Goal: Information Seeking & Learning: Learn about a topic

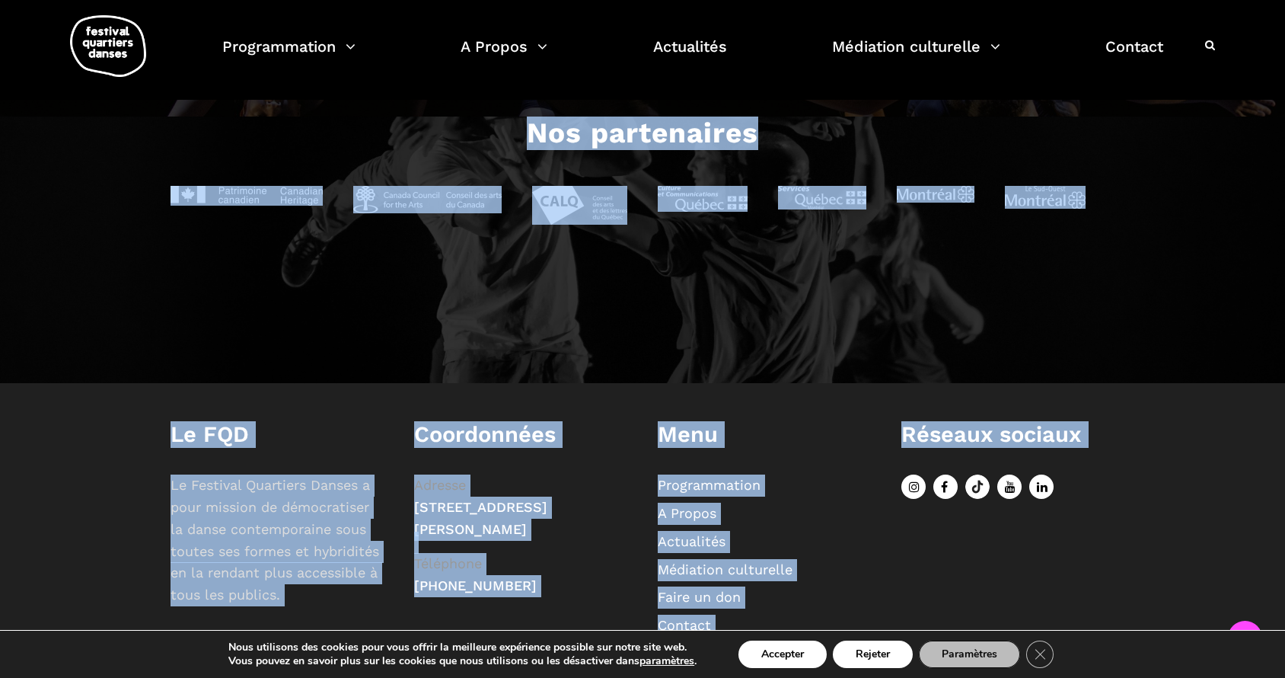
scroll to position [2450, 0]
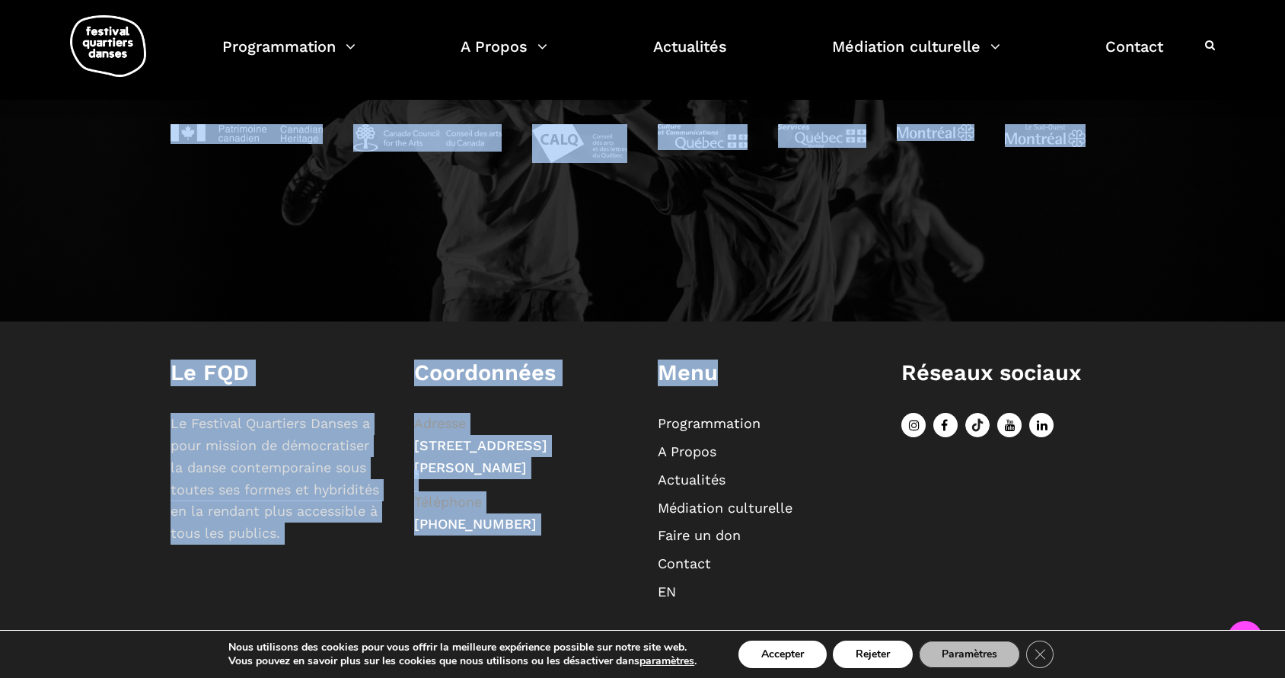
click at [738, 350] on div "Le FQD Le Festival Quartiers Danses a pour mission de démocratiser la danse con…" at bounding box center [642, 483] width 1285 height 325
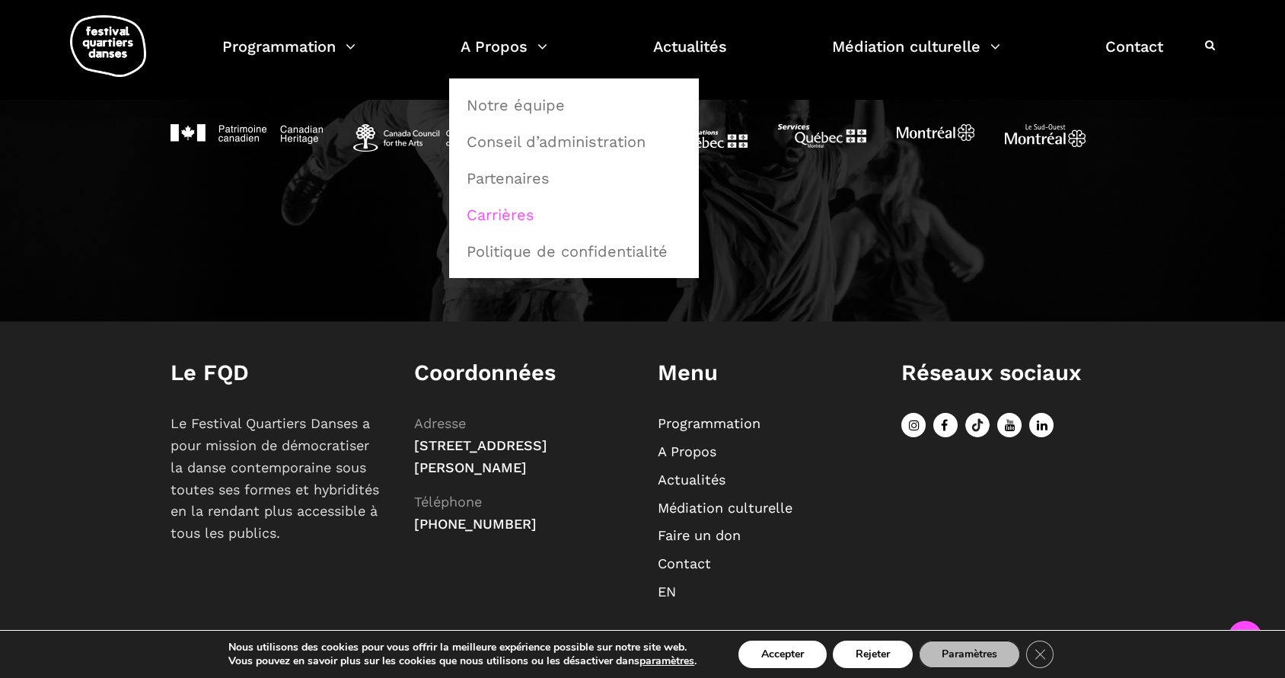
click at [520, 218] on link "Carrières" at bounding box center [574, 214] width 233 height 35
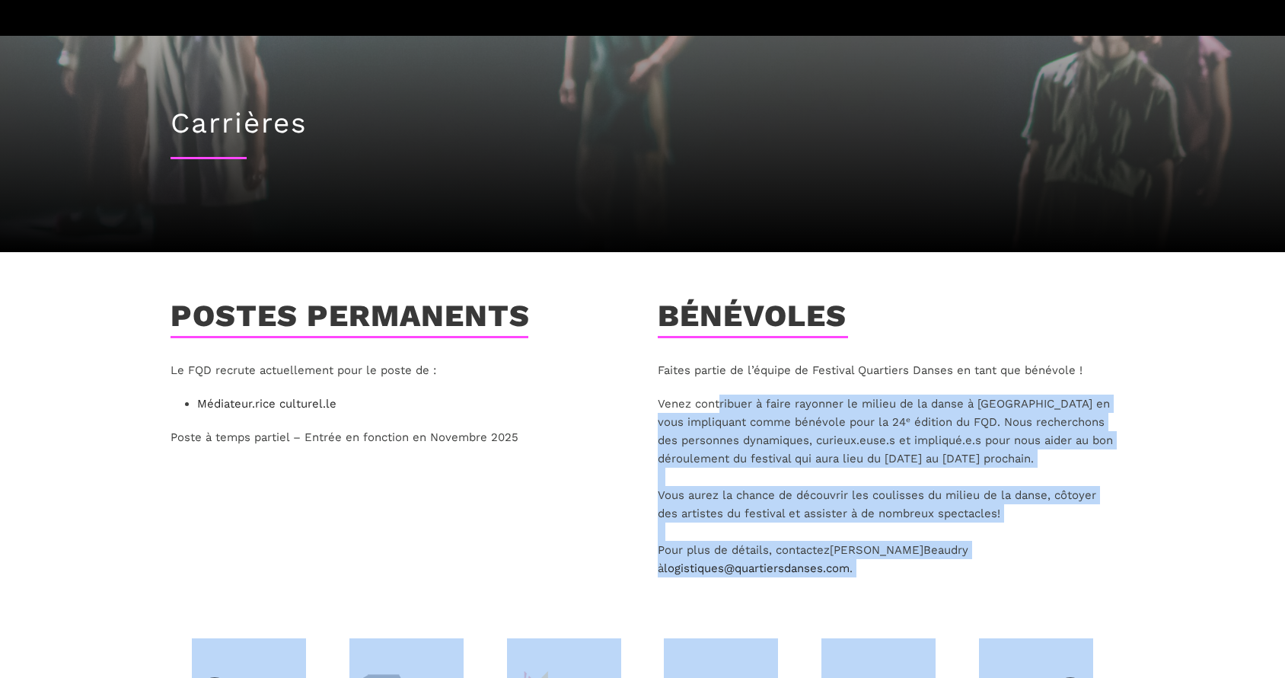
scroll to position [125, 0]
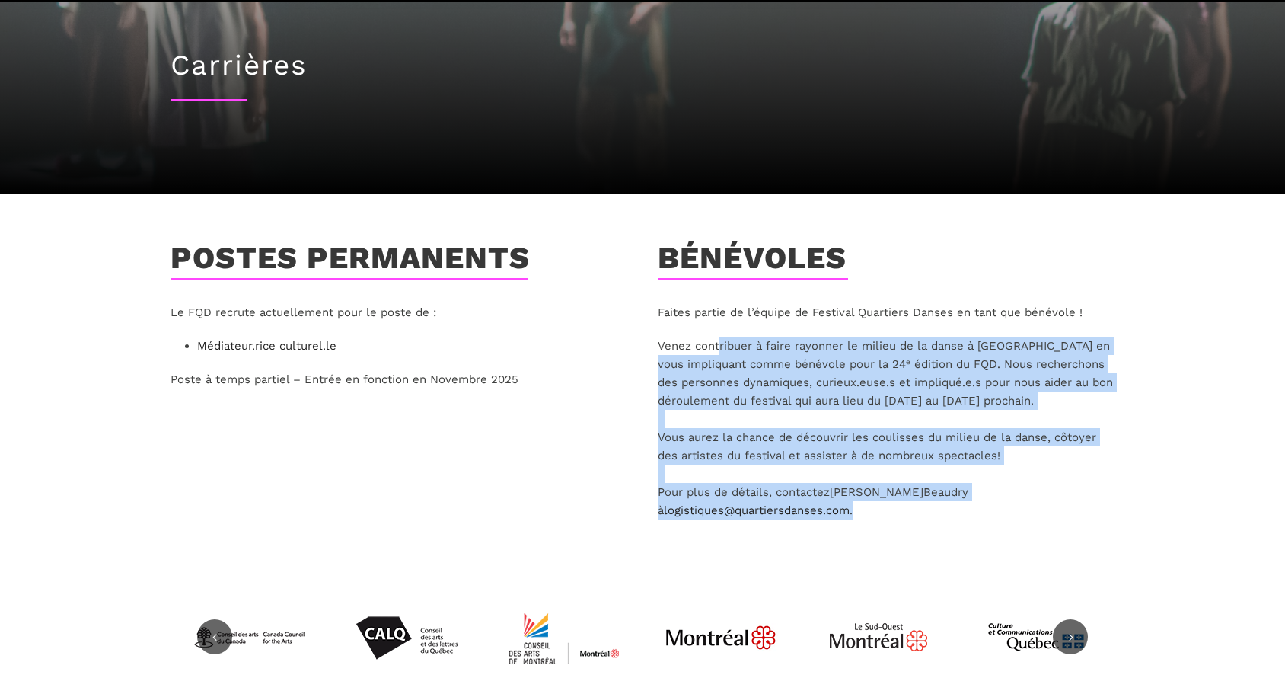
drag, startPoint x: 720, startPoint y: 473, endPoint x: 683, endPoint y: 547, distance: 82.4
click at [683, 548] on div "Faites partie de l’équipe de Festival Quartiers Danses en tant que bénévole ! […" at bounding box center [886, 430] width 487 height 254
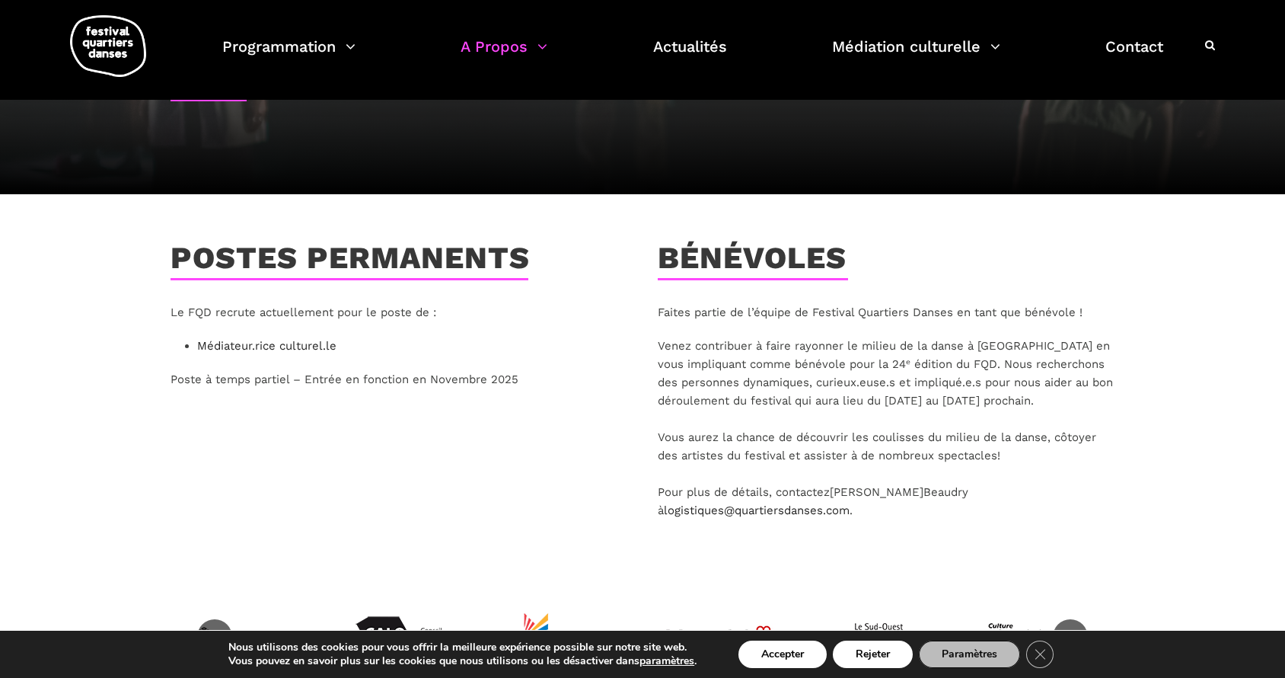
click at [340, 463] on div "Postes permanents Le FQD recrute actuellement pour le poste de : Médiateur.rice…" at bounding box center [398, 399] width 487 height 318
click at [291, 342] on link "Médiateur.rice culturel.le" at bounding box center [266, 346] width 139 height 14
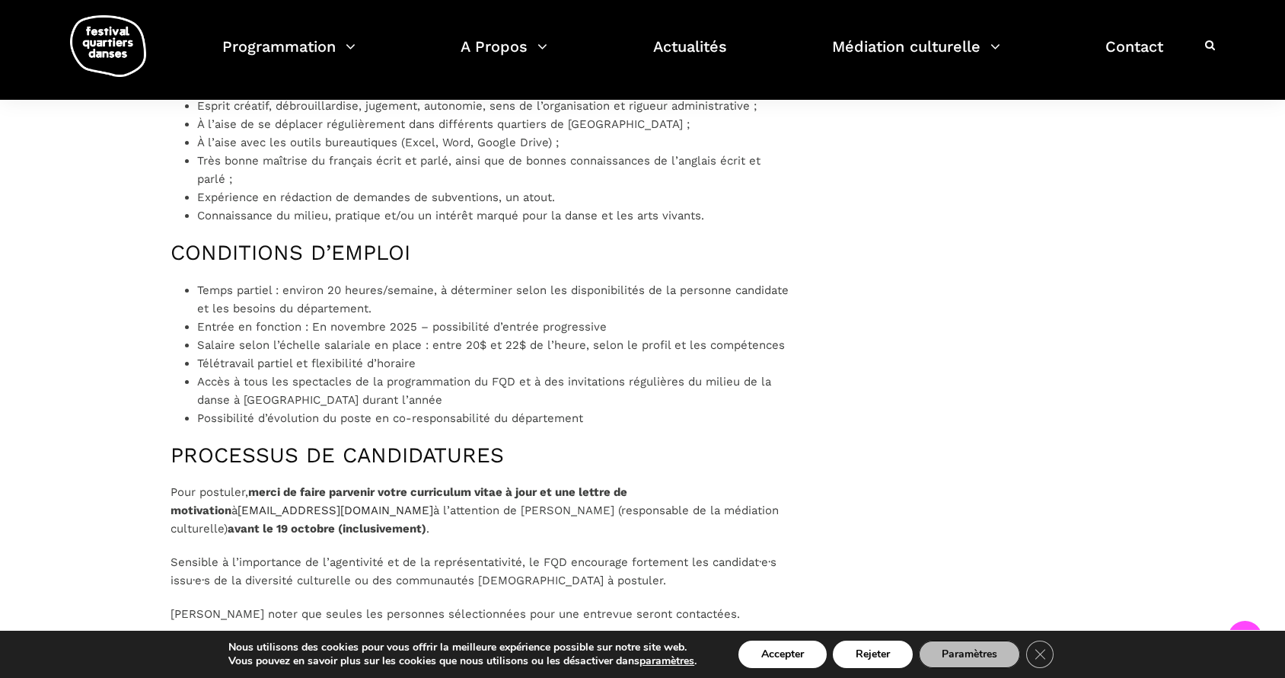
scroll to position [1537, 0]
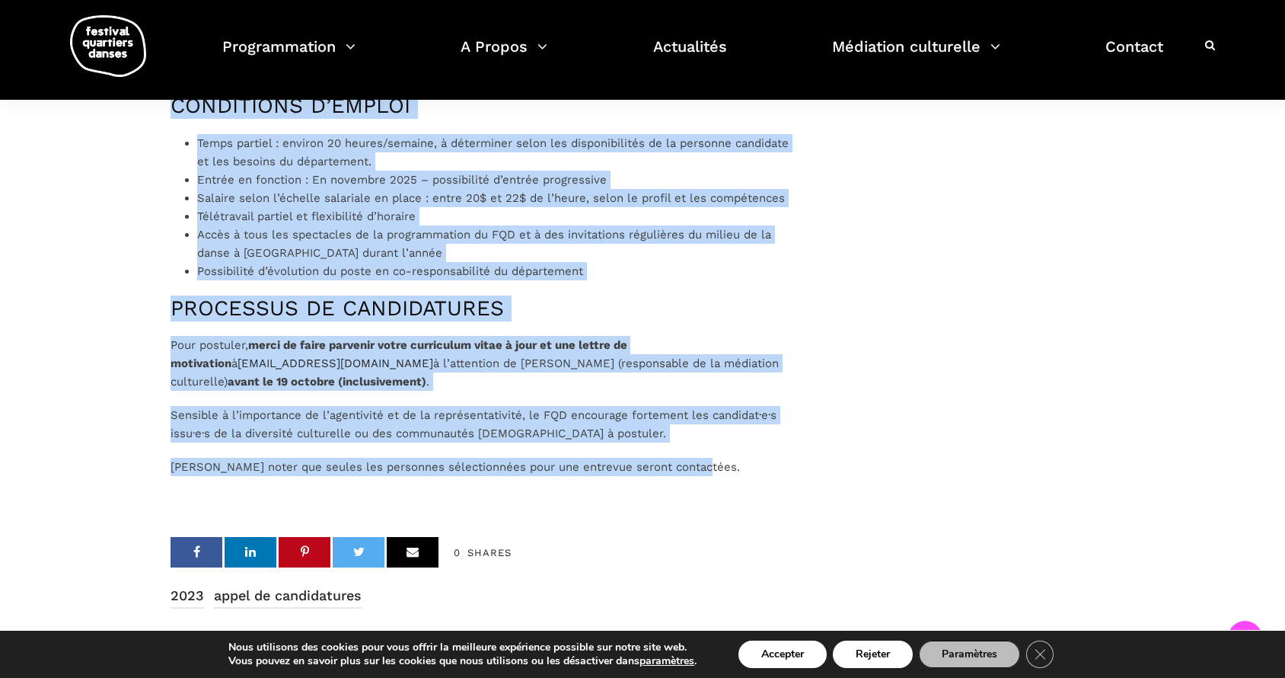
drag, startPoint x: 643, startPoint y: 533, endPoint x: 682, endPoint y: 500, distance: 51.4
copy div "Le Festival Quartiers Danses est à la recherche d’un.e médiateur.rice culturel.…"
